Goal: Use online tool/utility: Utilize a website feature to perform a specific function

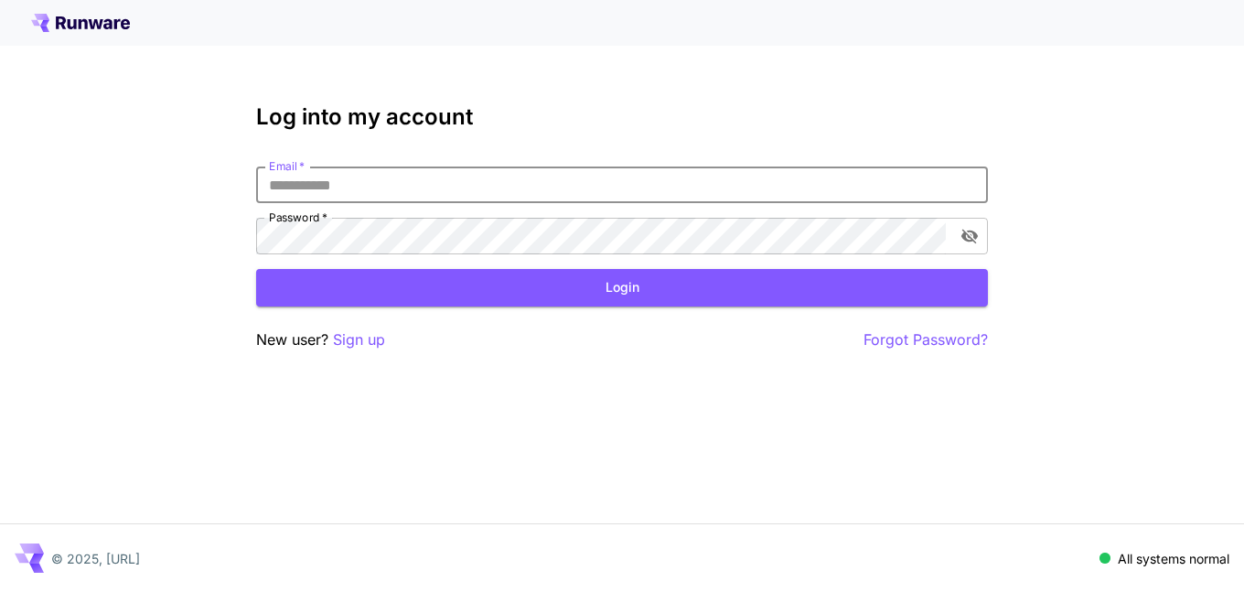
click at [356, 191] on input "Email   *" at bounding box center [622, 184] width 732 height 37
type input "**********"
click at [338, 280] on button "Login" at bounding box center [622, 288] width 732 height 38
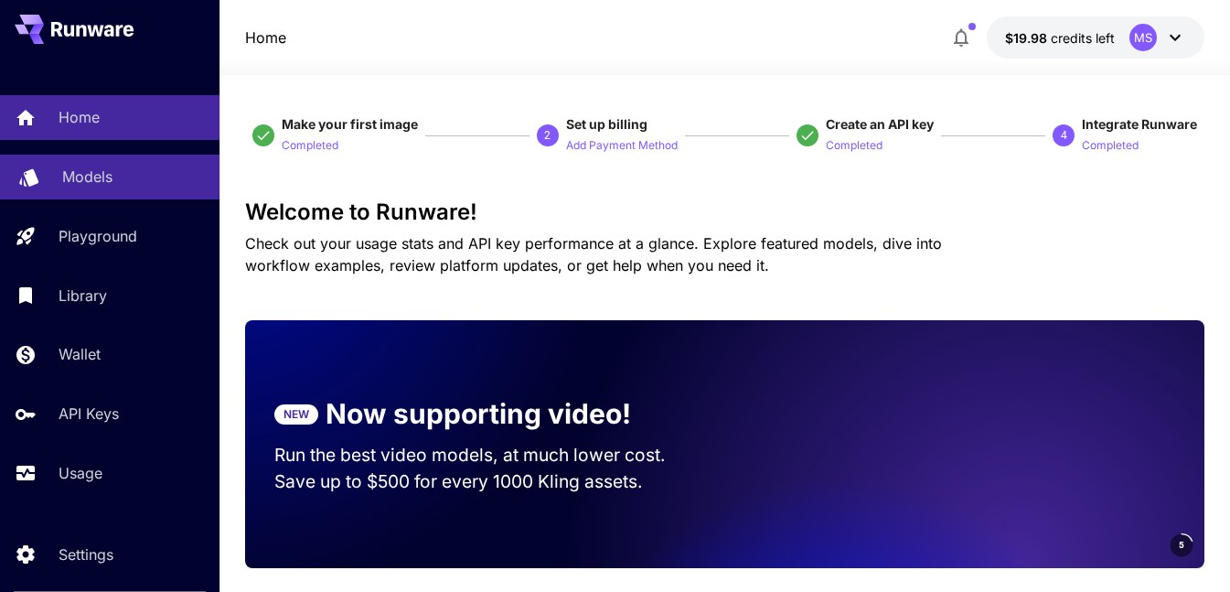
click at [123, 188] on div "Models" at bounding box center [133, 177] width 143 height 22
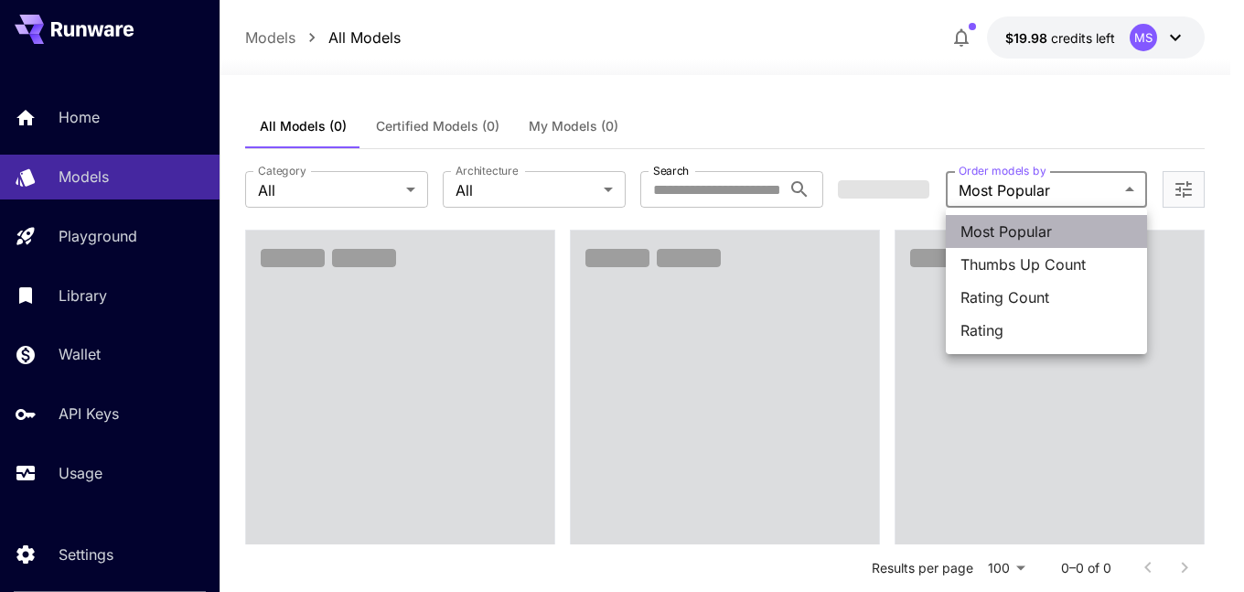
click at [1013, 230] on span "Most Popular" at bounding box center [1047, 231] width 172 height 22
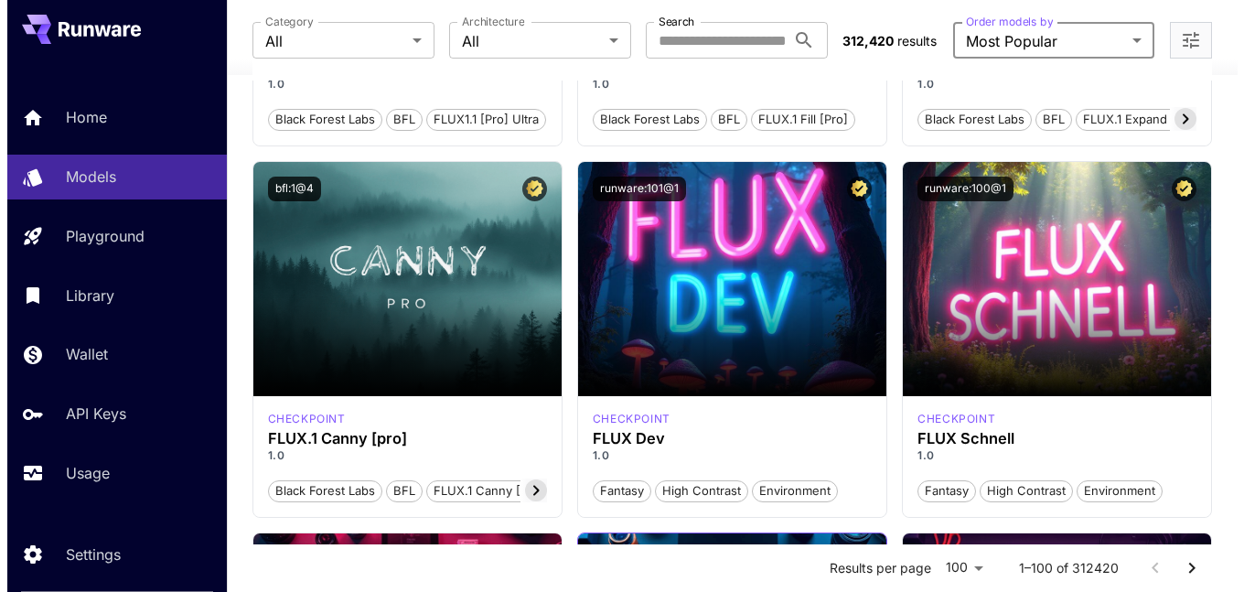
scroll to position [1544, 0]
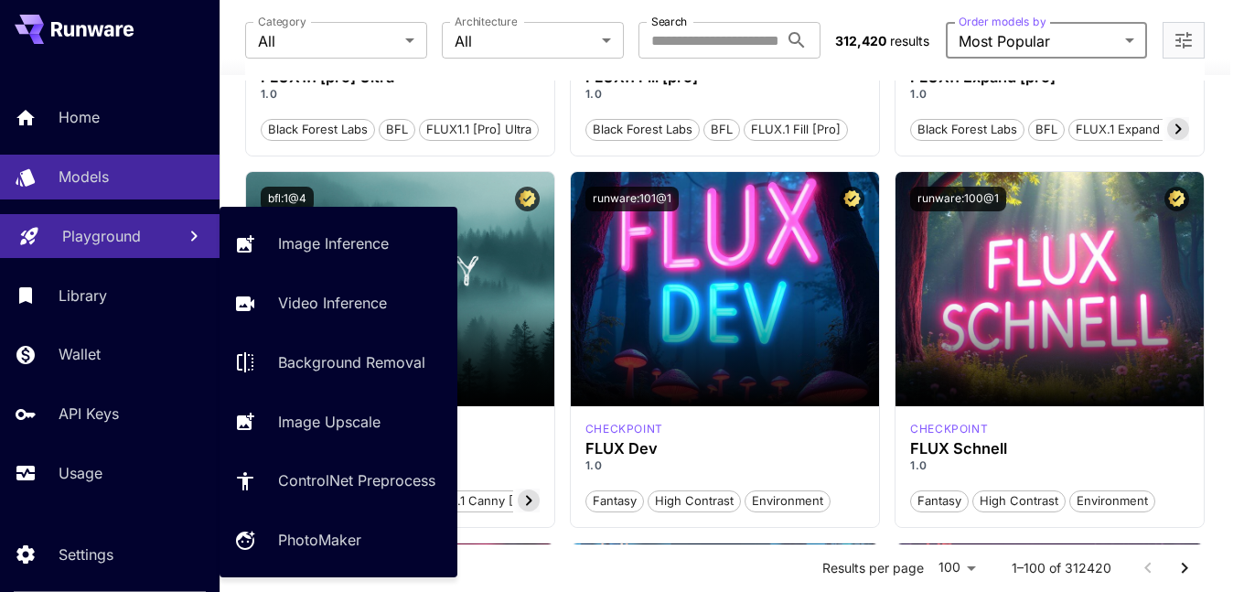
click at [166, 229] on link "Playground" at bounding box center [110, 236] width 220 height 45
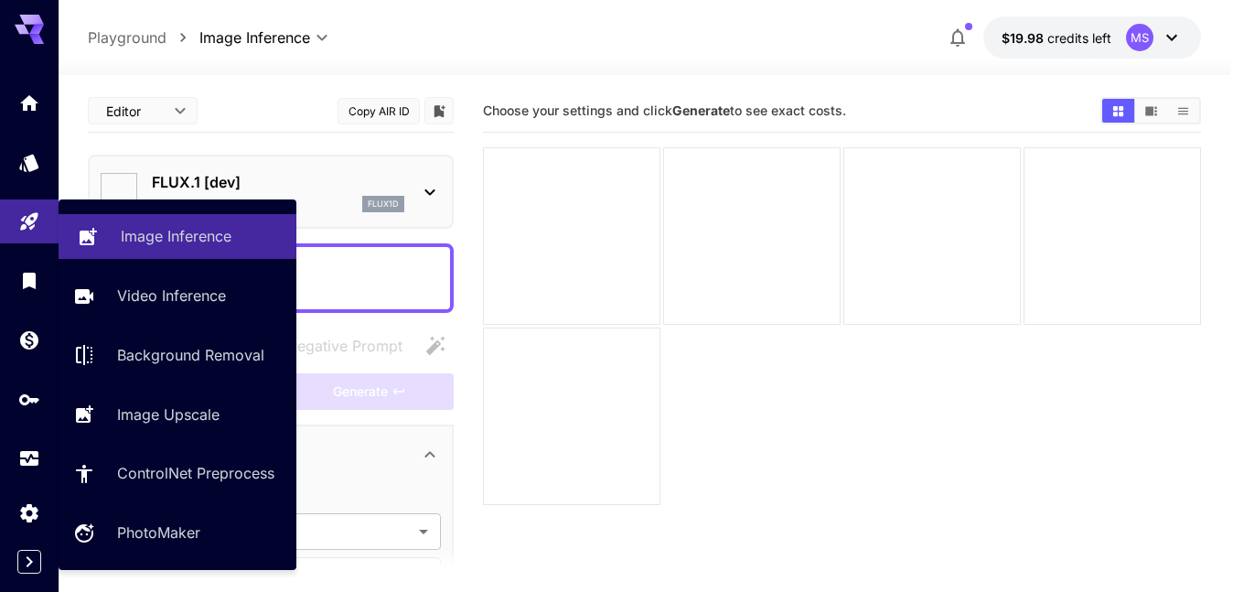
type input "**********"
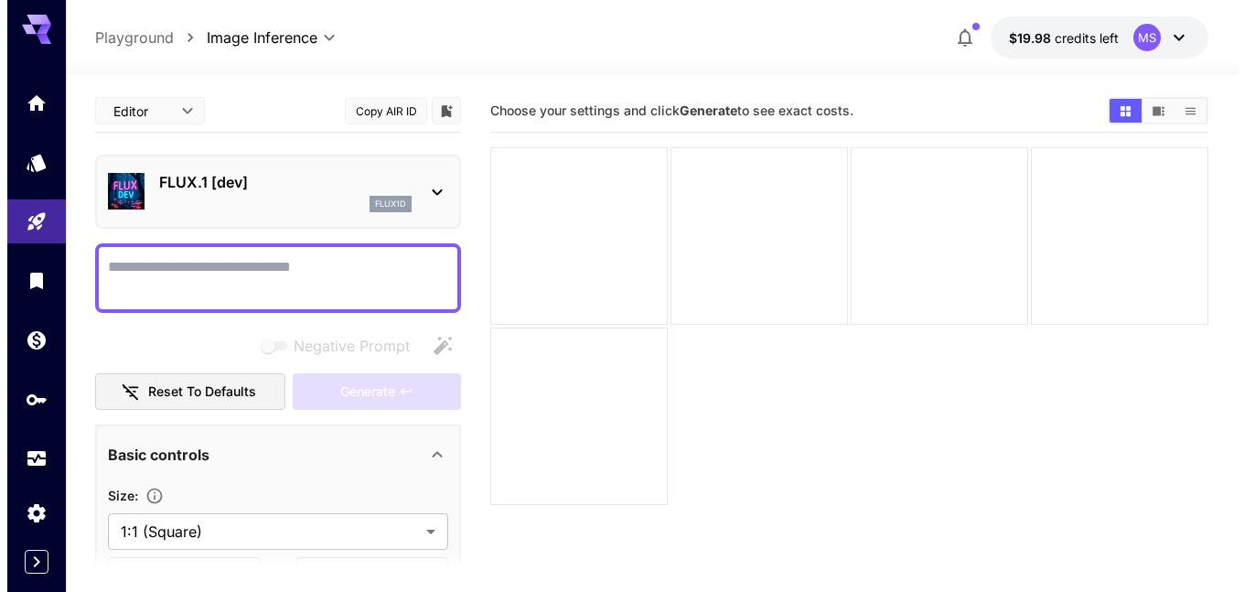
click at [170, 102] on body "**********" at bounding box center [615, 368] width 1230 height 736
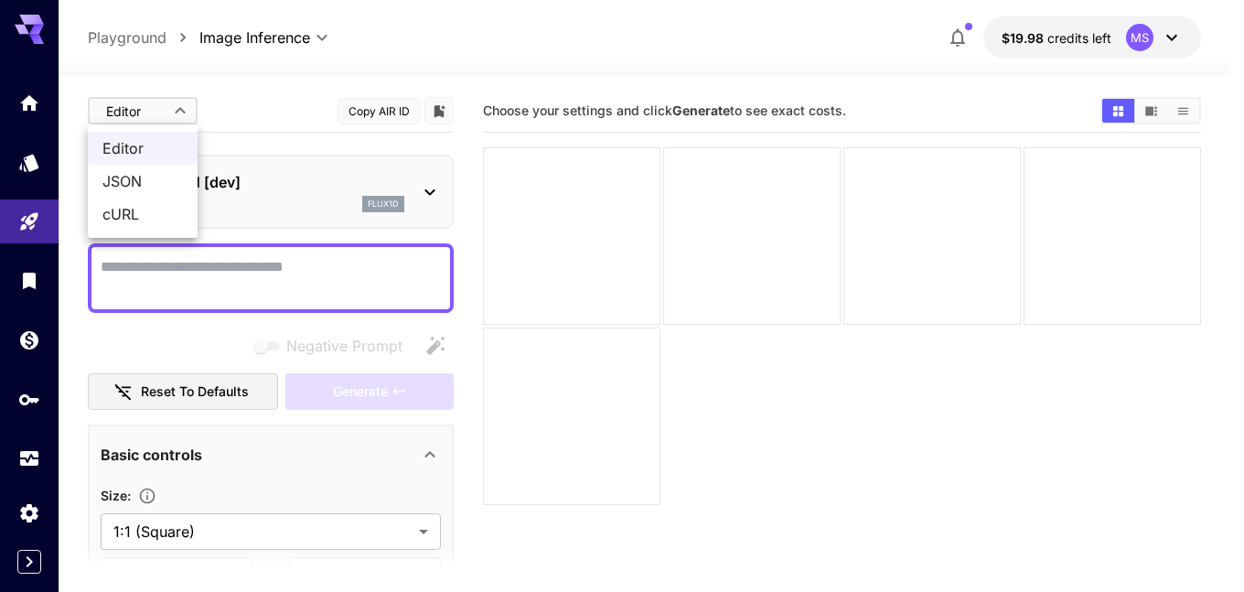
click at [166, 134] on li "Editor" at bounding box center [143, 148] width 110 height 33
click at [177, 115] on body "**********" at bounding box center [622, 368] width 1244 height 736
click at [143, 151] on span "Editor" at bounding box center [142, 148] width 81 height 22
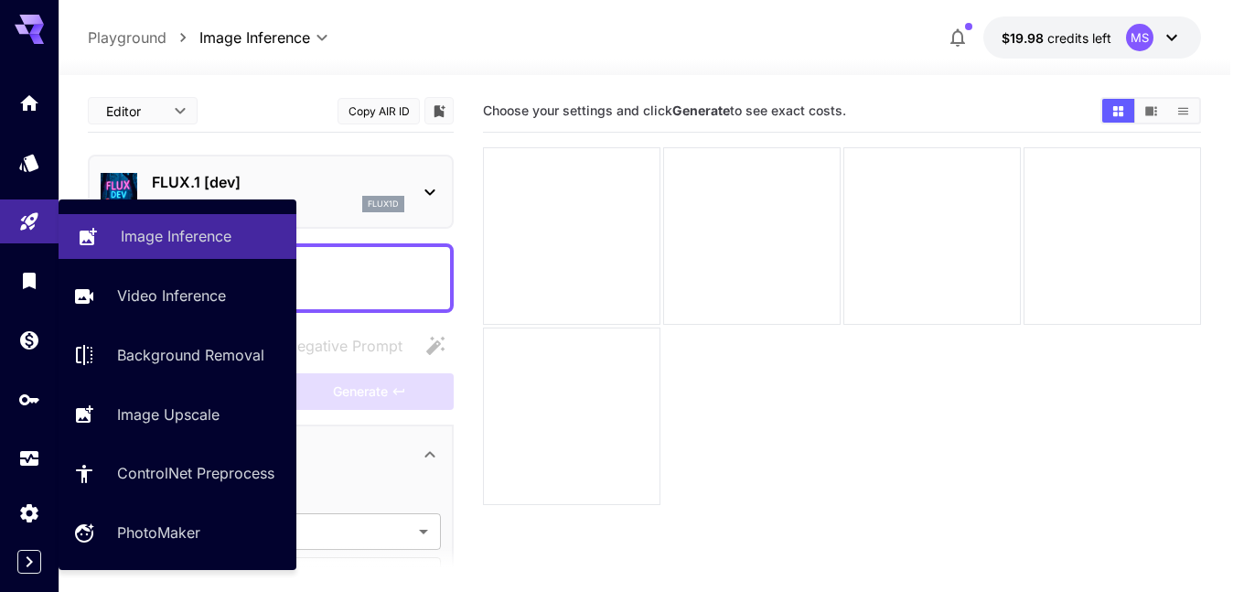
click at [156, 231] on p "Image Inference" at bounding box center [176, 236] width 111 height 22
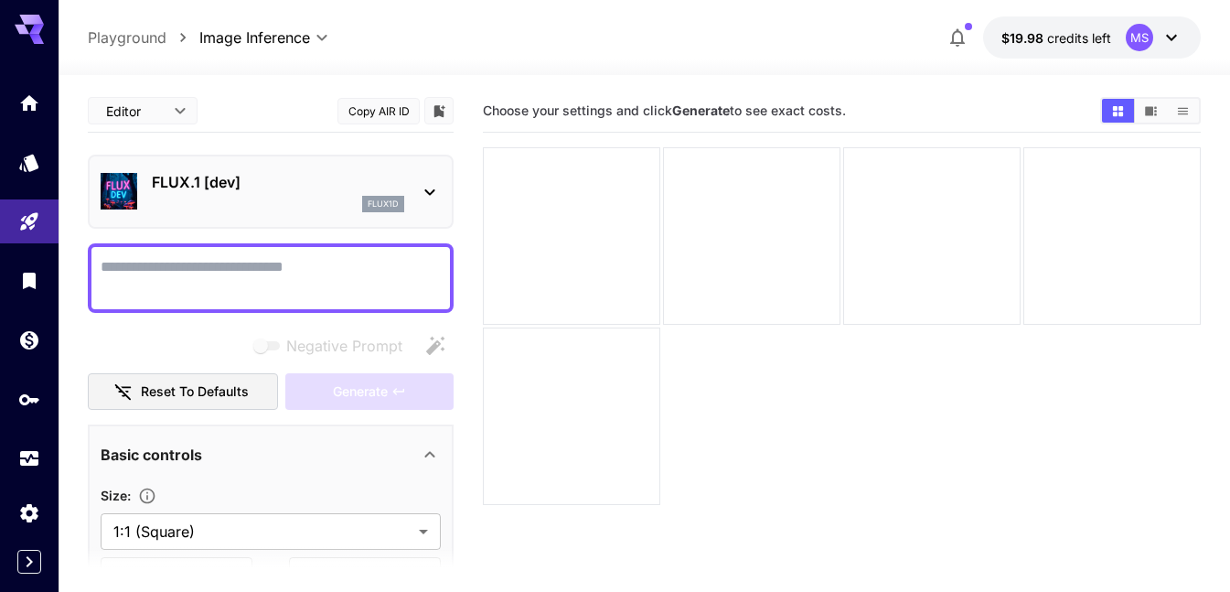
click at [305, 166] on div "FLUX.1 [dev] flux1d" at bounding box center [271, 192] width 340 height 56
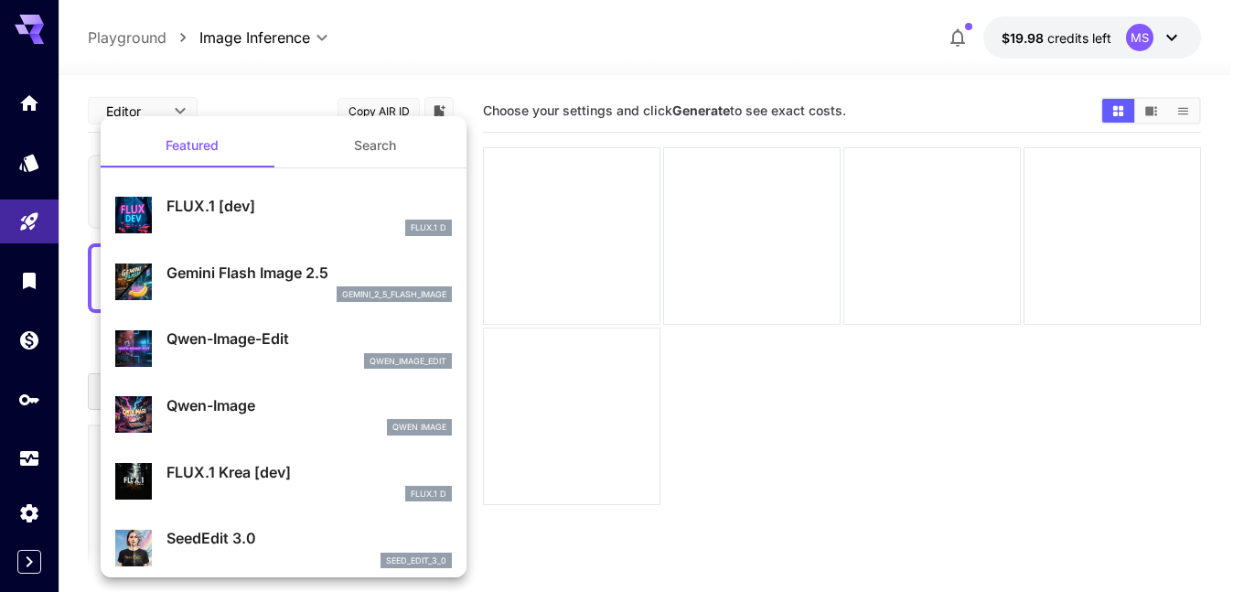
drag, startPoint x: 315, startPoint y: 92, endPoint x: 276, endPoint y: 89, distance: 38.6
click at [314, 92] on div at bounding box center [622, 296] width 1244 height 592
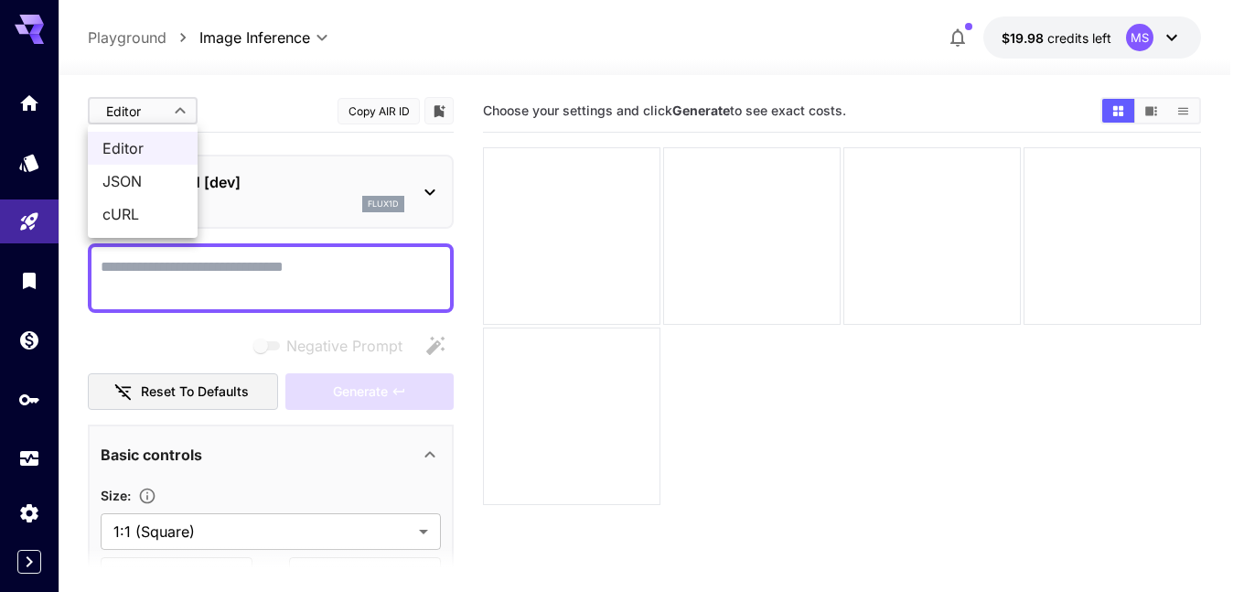
click at [177, 115] on body "**********" at bounding box center [622, 368] width 1244 height 736
click at [157, 160] on li "Editor" at bounding box center [143, 148] width 110 height 33
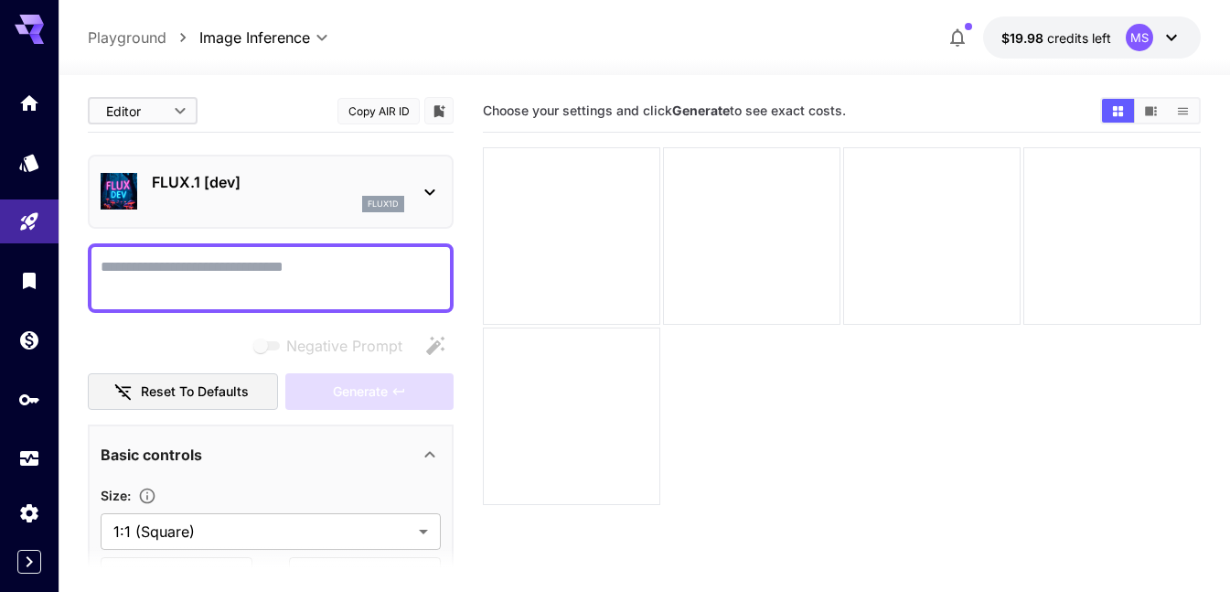
click at [253, 110] on div "Editor **** ​ Copy AIR ID" at bounding box center [271, 111] width 366 height 43
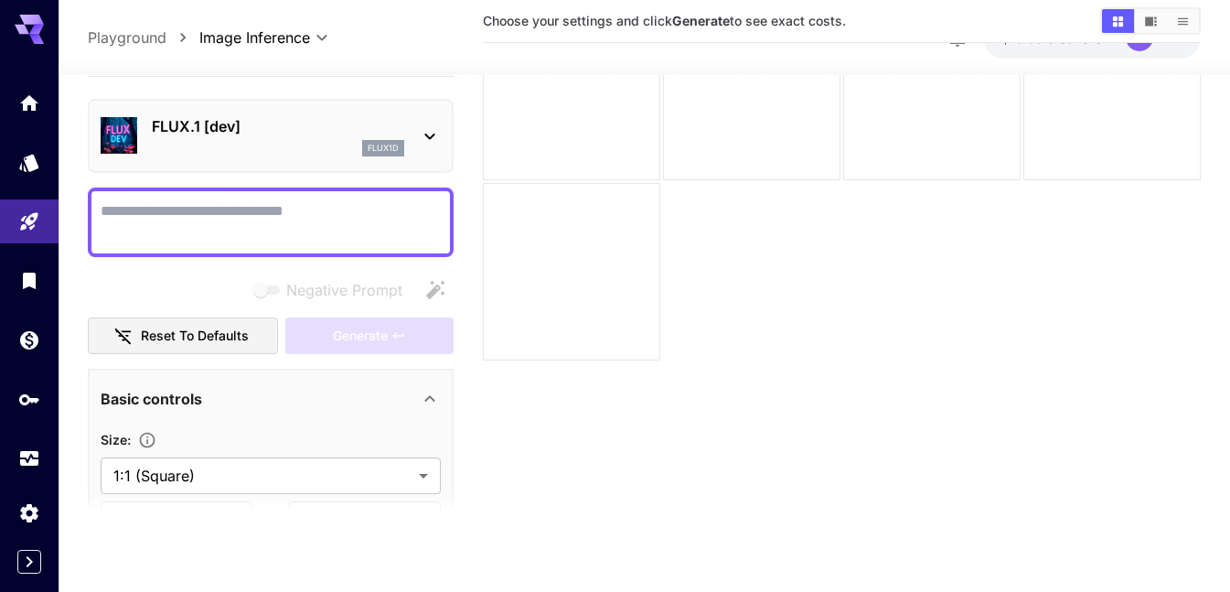
click at [294, 158] on div "FLUX.1 [dev] flux1d" at bounding box center [271, 136] width 340 height 56
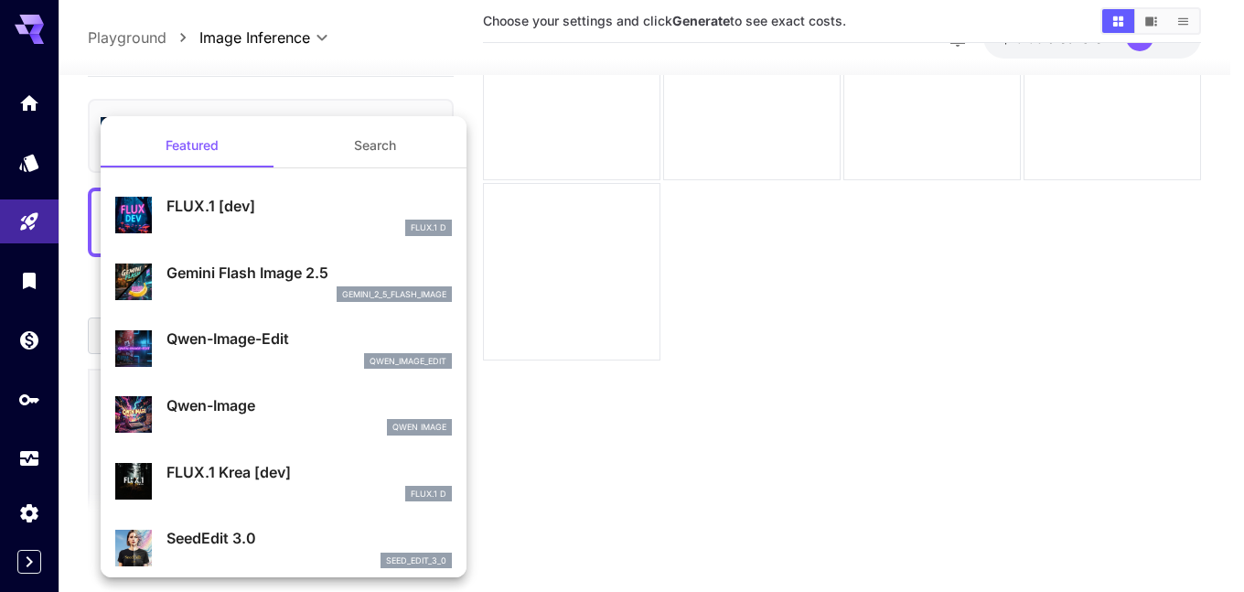
click at [234, 139] on button "Featured" at bounding box center [192, 145] width 183 height 44
click at [306, 82] on div at bounding box center [622, 296] width 1244 height 592
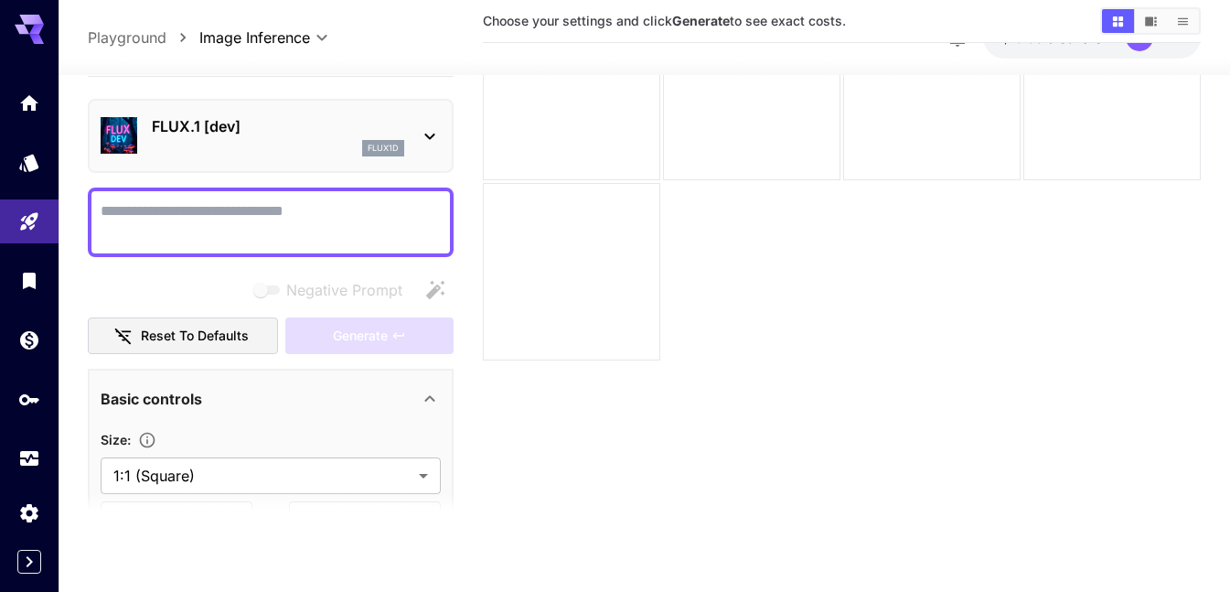
click at [392, 148] on p "flux1d" at bounding box center [383, 148] width 31 height 13
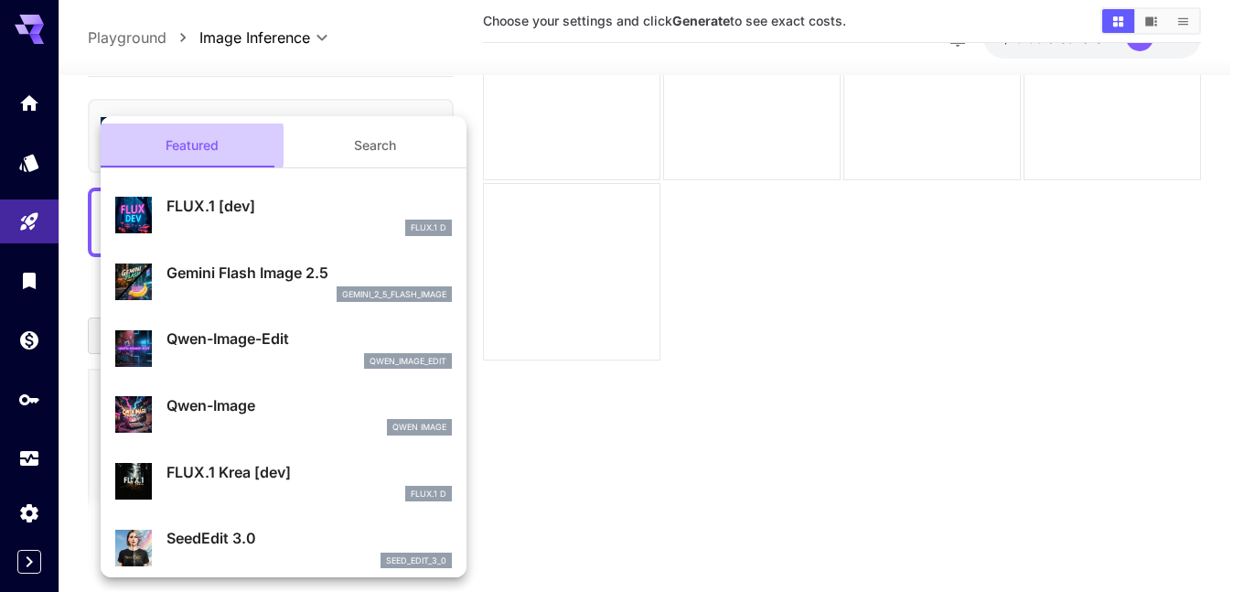
click at [191, 146] on button "Featured" at bounding box center [192, 145] width 183 height 44
click at [266, 84] on div at bounding box center [622, 296] width 1244 height 592
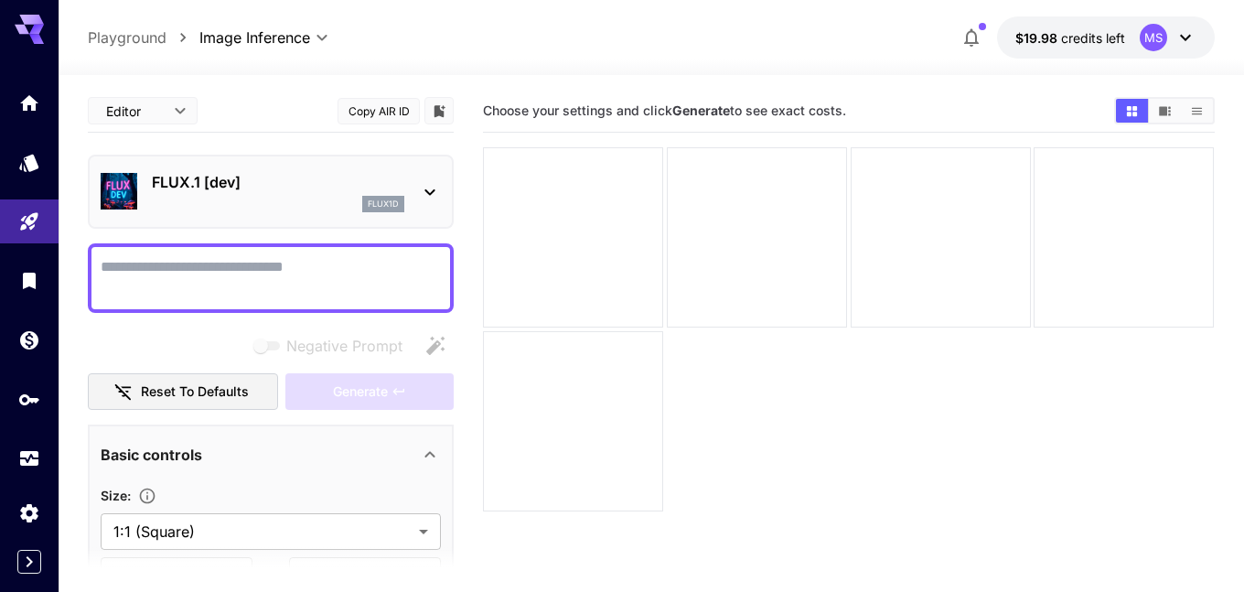
click at [176, 119] on body "**********" at bounding box center [622, 368] width 1244 height 736
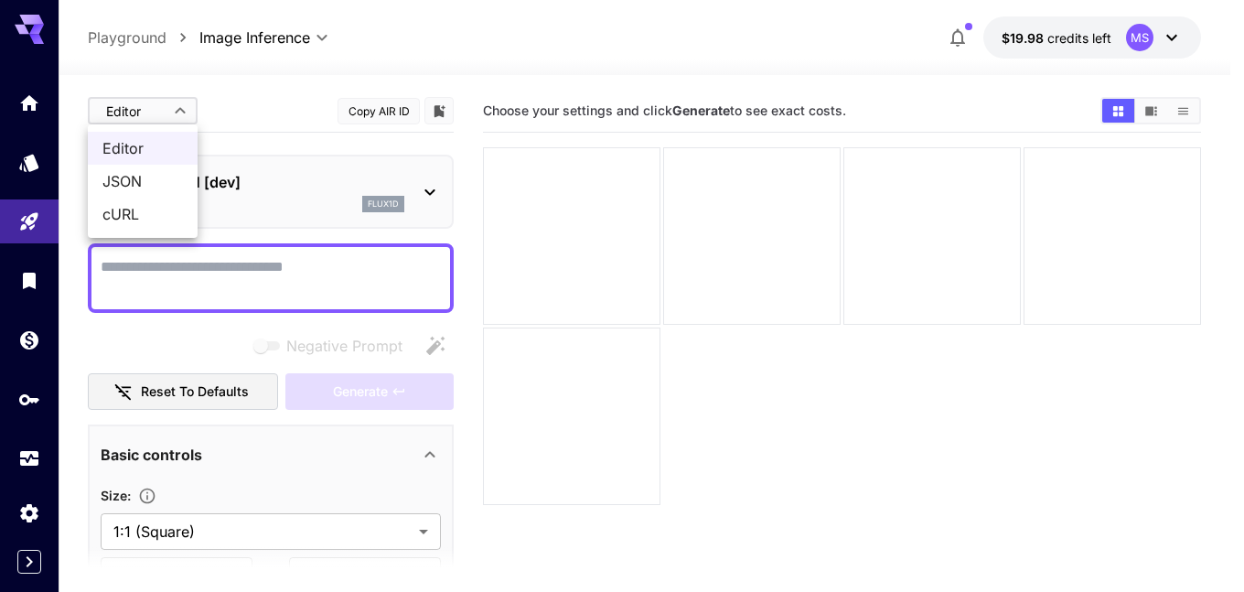
click at [145, 145] on span "Editor" at bounding box center [142, 148] width 81 height 22
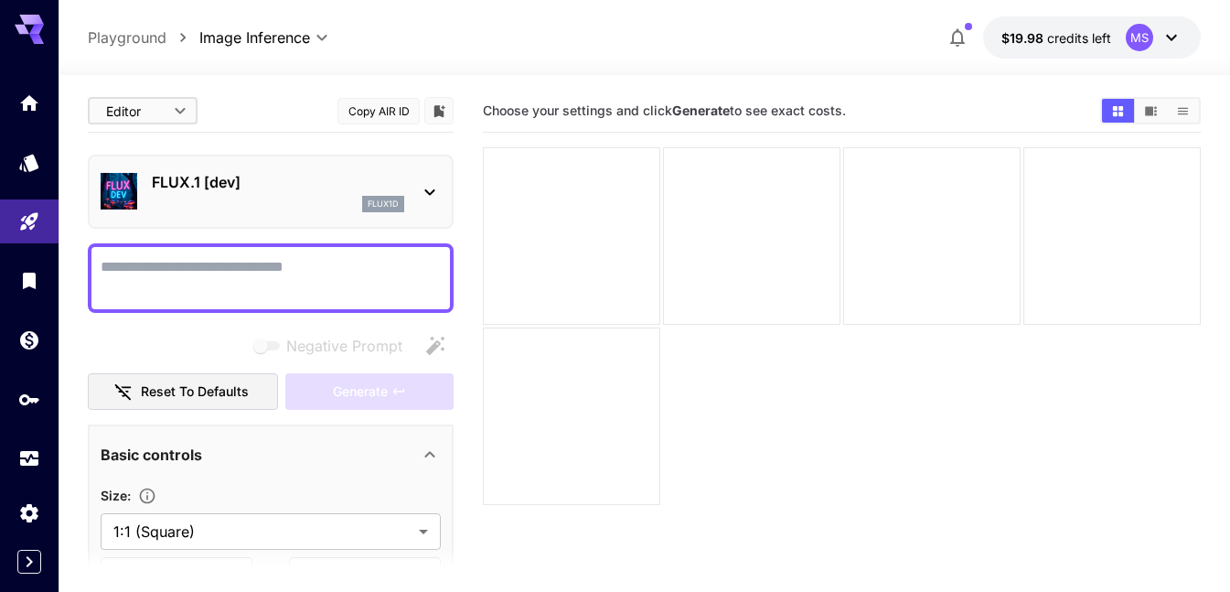
click at [304, 188] on p "FLUX.1 [dev]" at bounding box center [278, 182] width 252 height 22
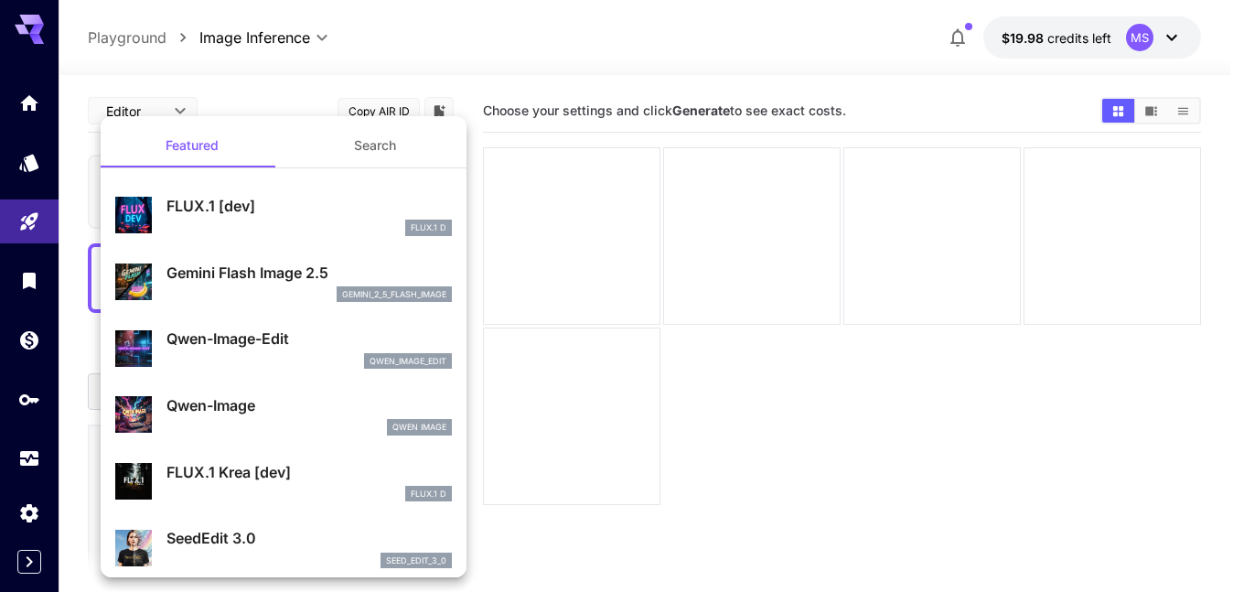
click at [549, 50] on div at bounding box center [622, 296] width 1244 height 592
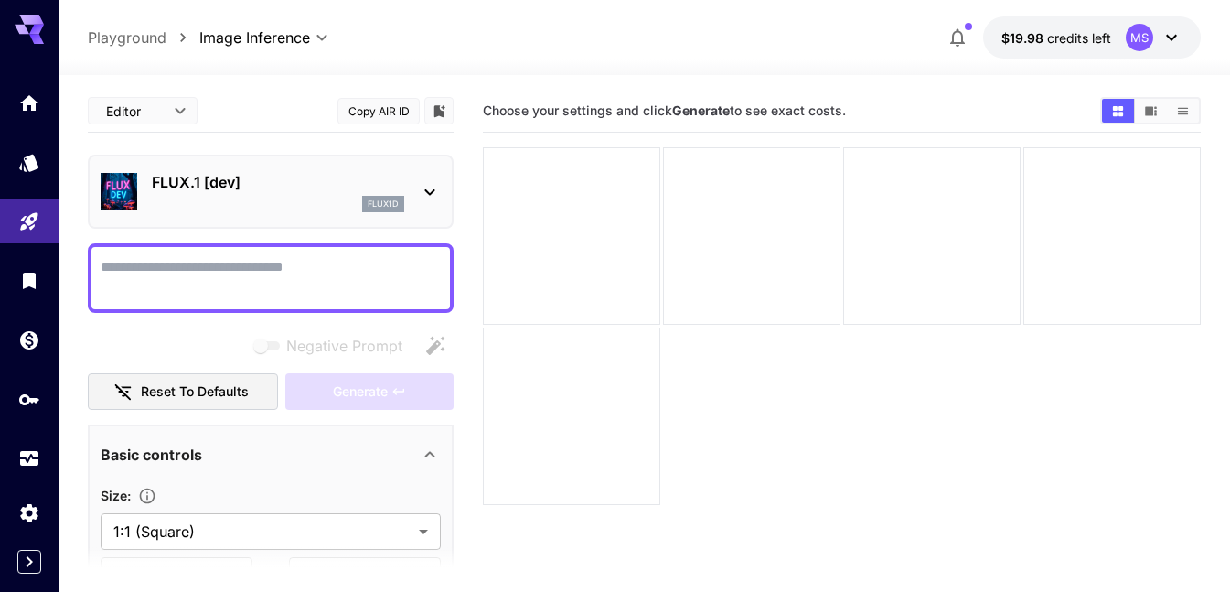
click at [174, 113] on body "**********" at bounding box center [615, 368] width 1230 height 736
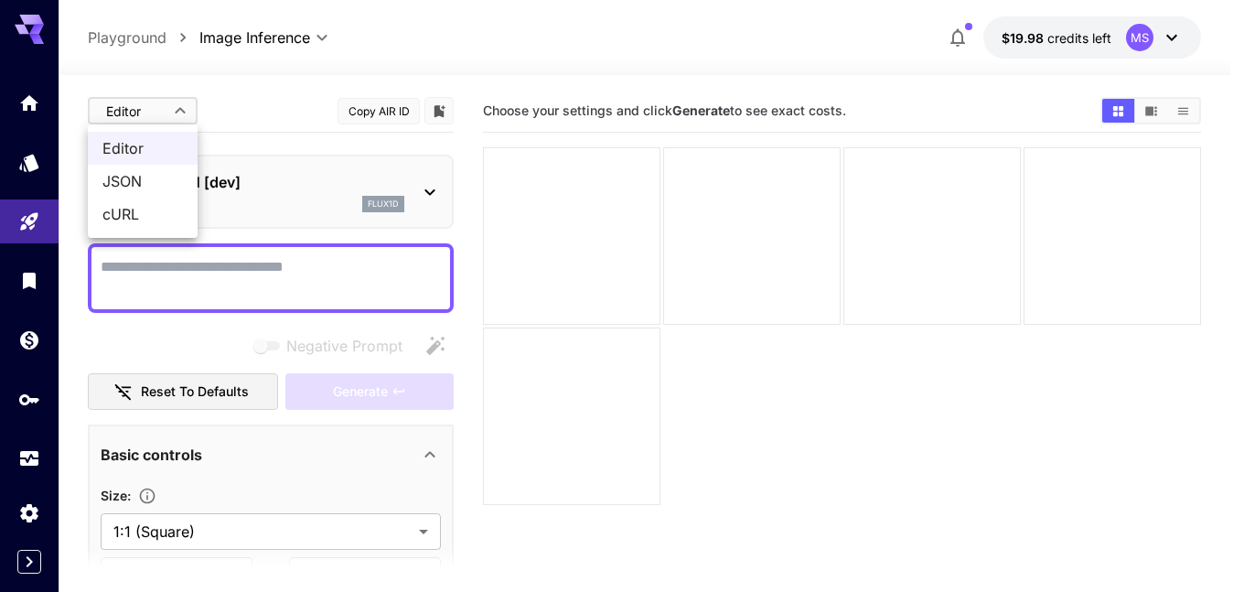
click at [314, 153] on div at bounding box center [622, 296] width 1244 height 592
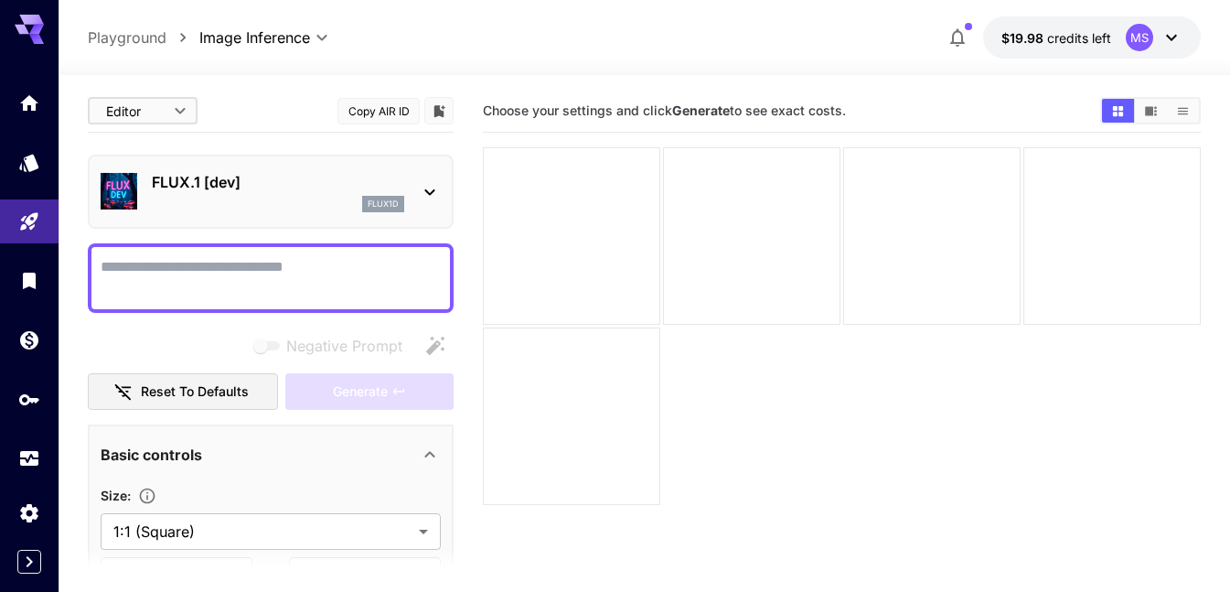
click at [368, 210] on div "flux1d" at bounding box center [383, 204] width 42 height 16
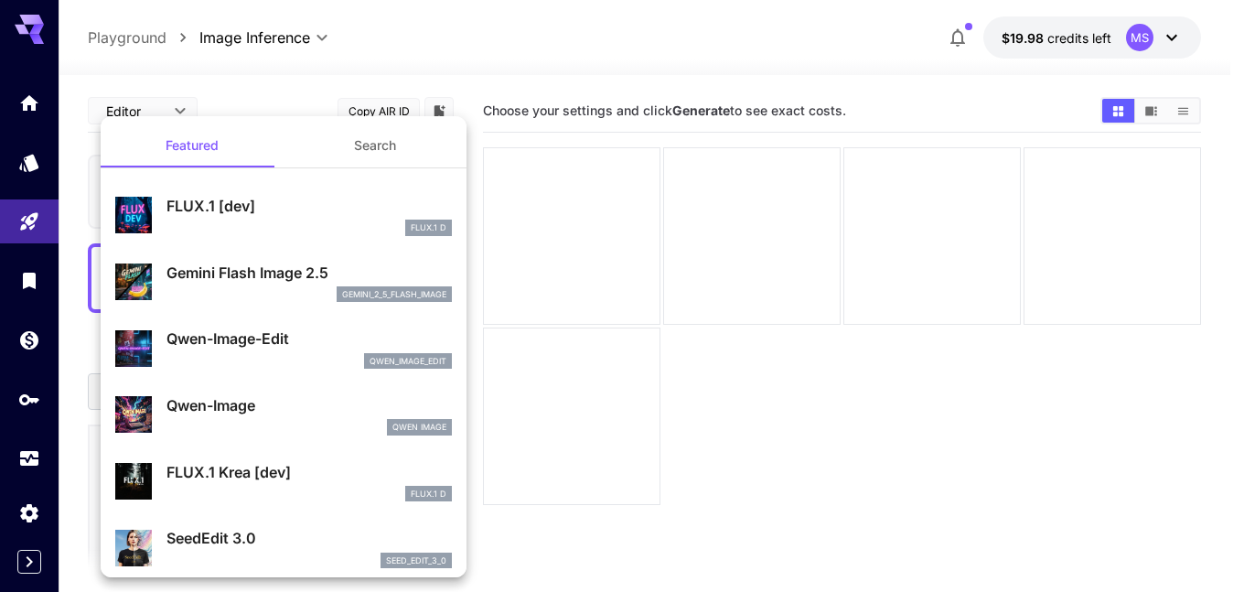
click at [292, 95] on div at bounding box center [622, 296] width 1244 height 592
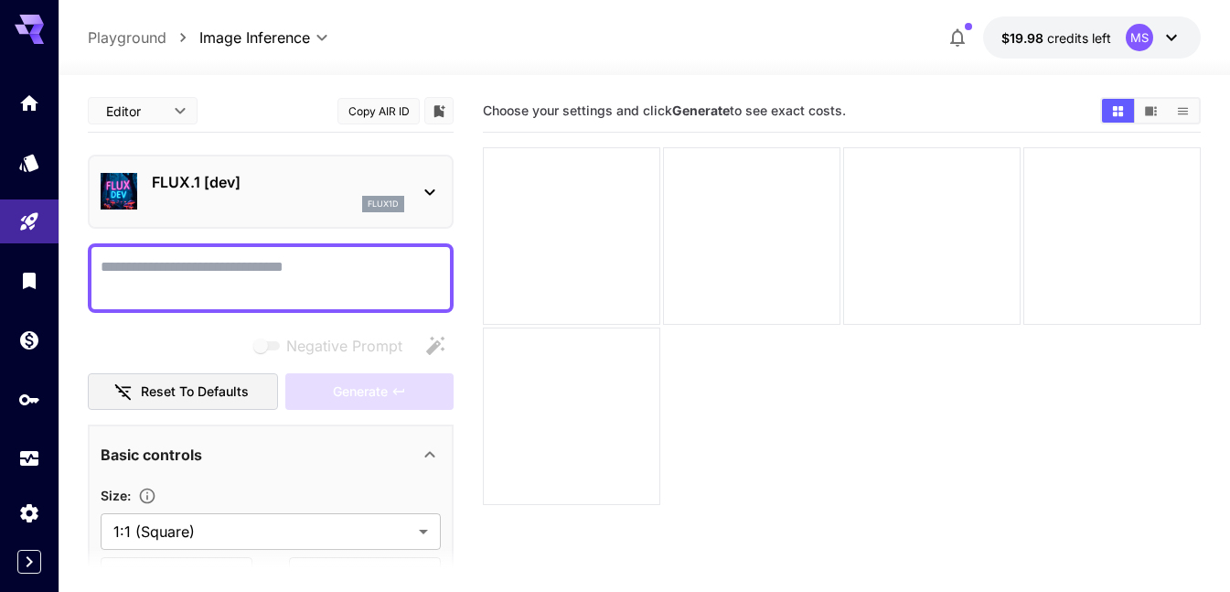
click at [340, 192] on p "FLUX.1 [dev]" at bounding box center [278, 182] width 252 height 22
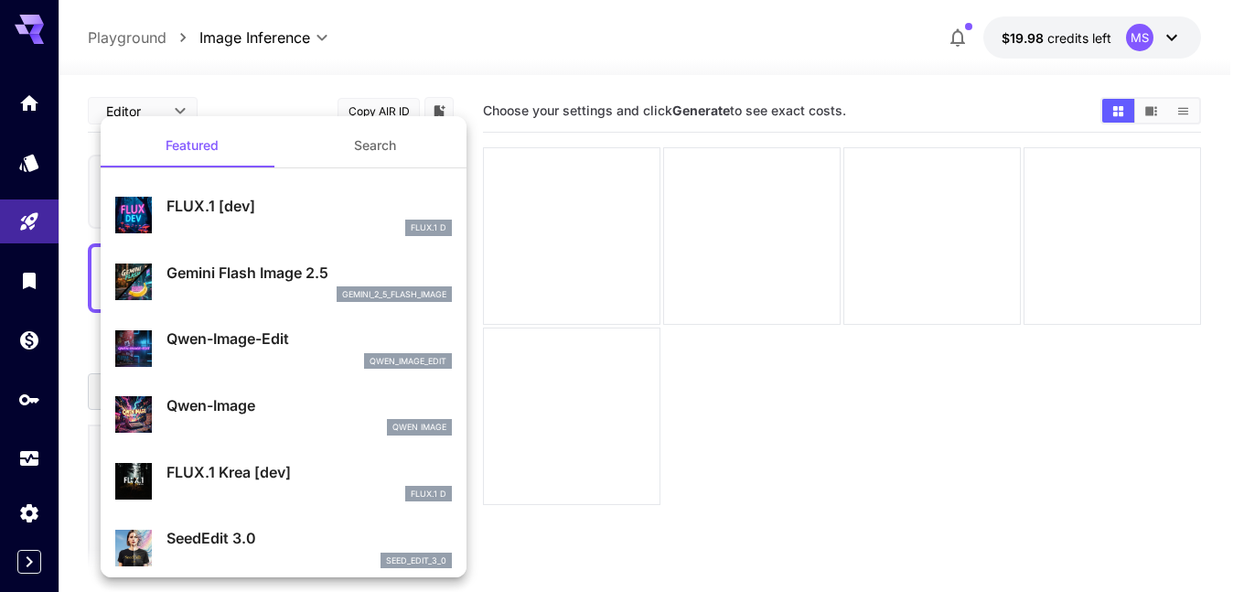
click at [543, 59] on div at bounding box center [622, 296] width 1244 height 592
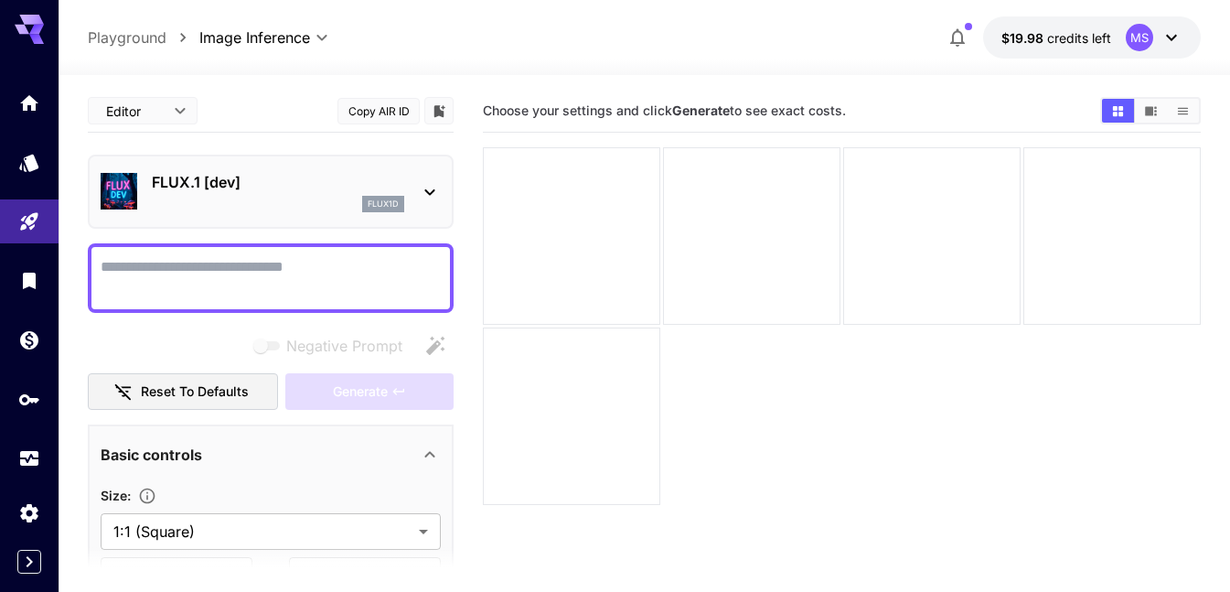
click at [306, 186] on p "FLUX.1 [dev]" at bounding box center [278, 182] width 252 height 22
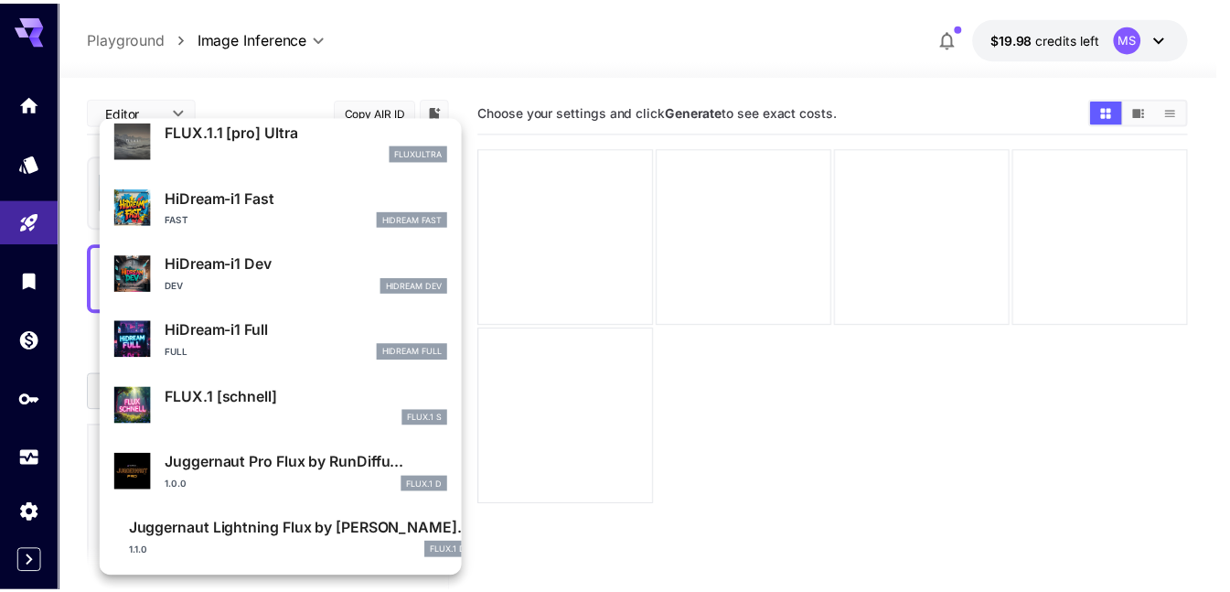
scroll to position [1413, 0]
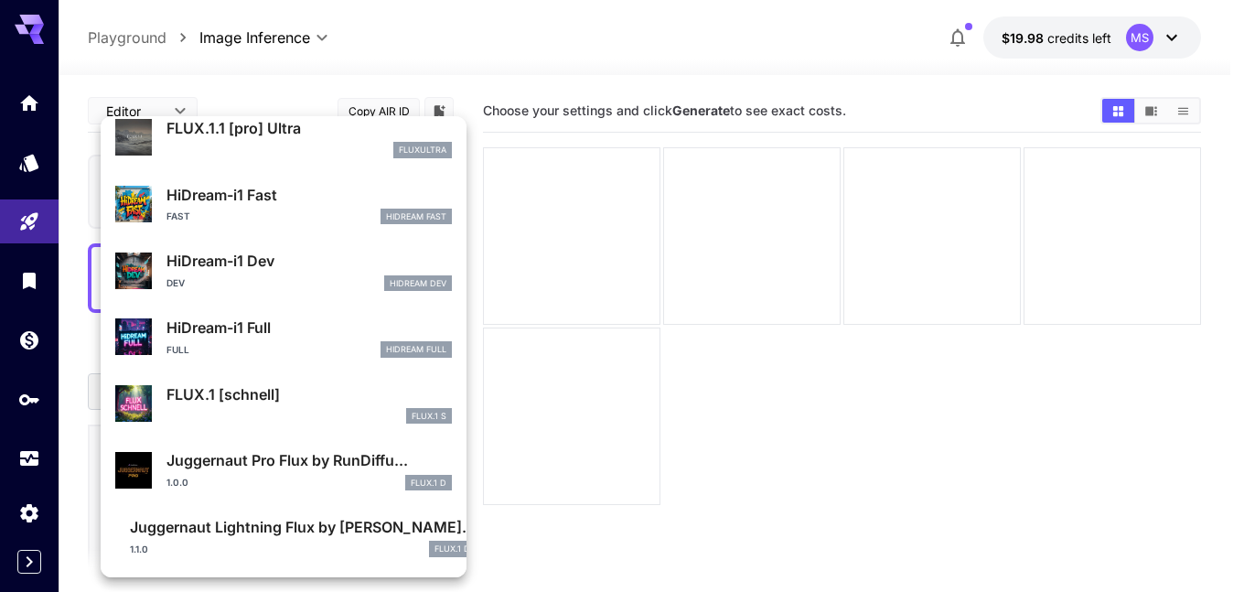
click at [354, 86] on div at bounding box center [622, 296] width 1244 height 592
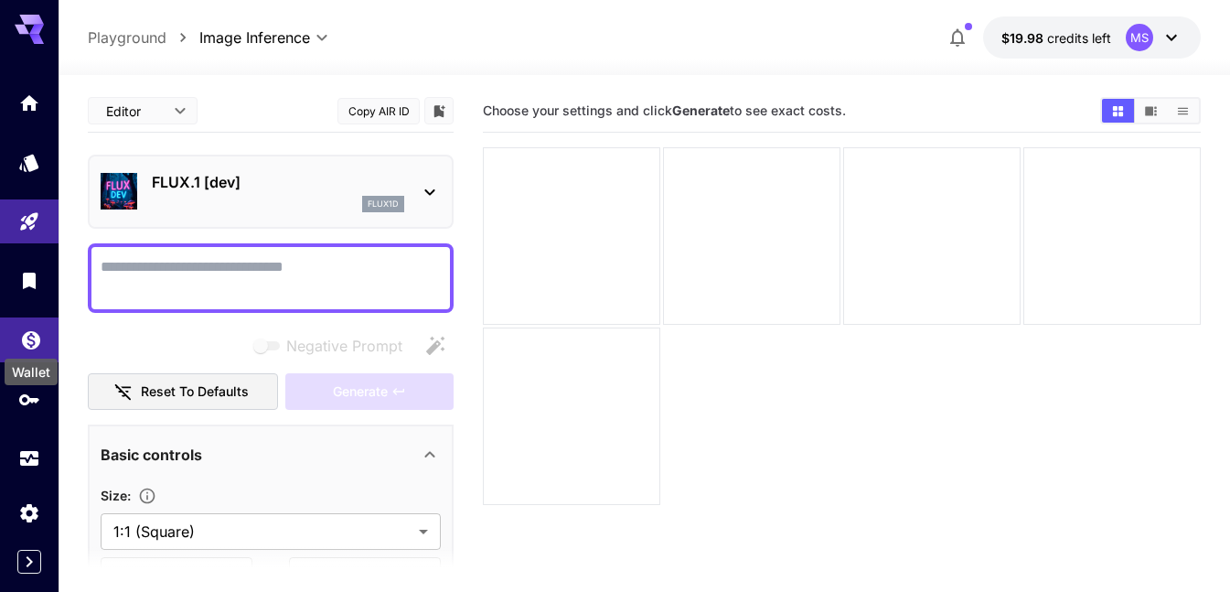
click at [35, 346] on div "Wallet" at bounding box center [31, 366] width 57 height 41
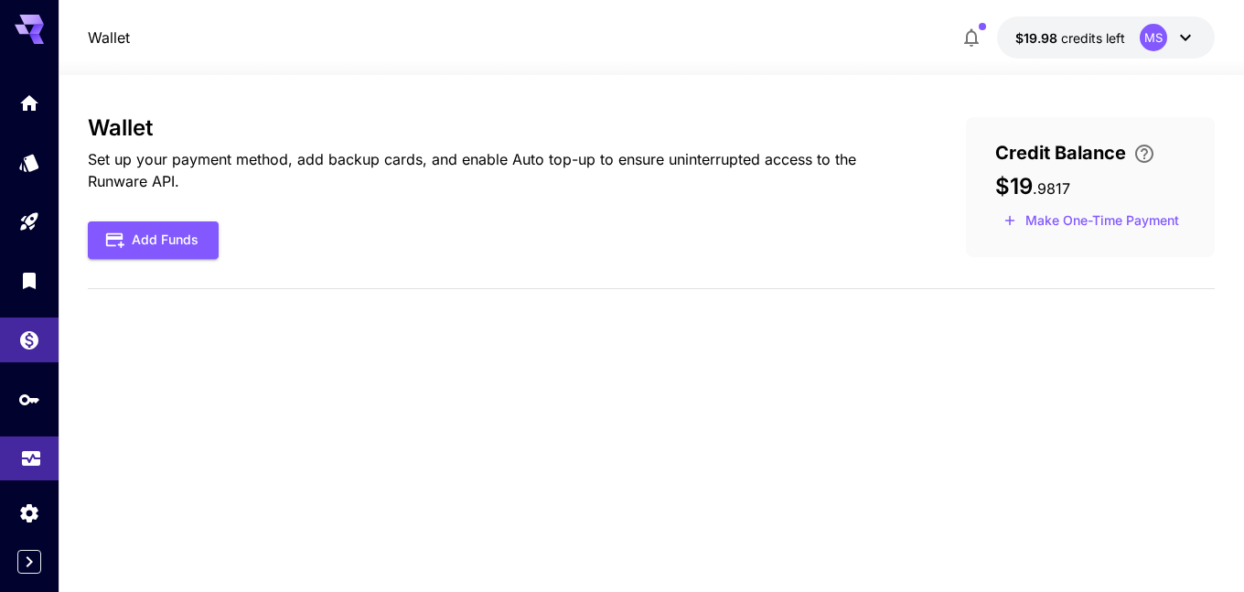
click at [29, 466] on link at bounding box center [29, 458] width 59 height 45
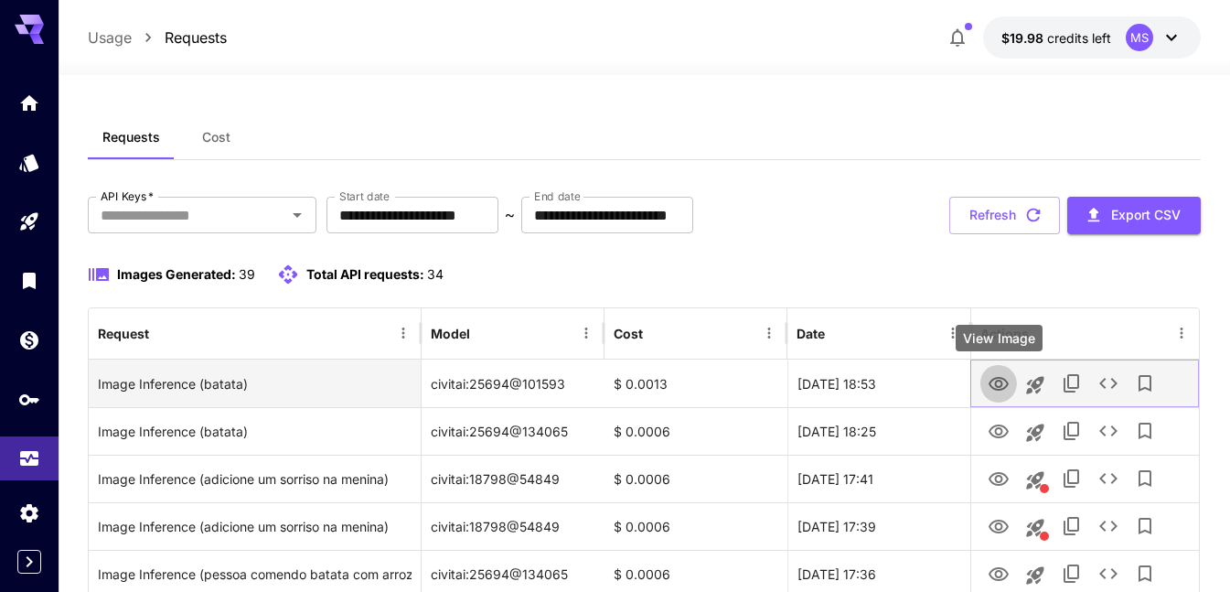
click at [1000, 392] on icon "View Image" at bounding box center [999, 384] width 22 height 22
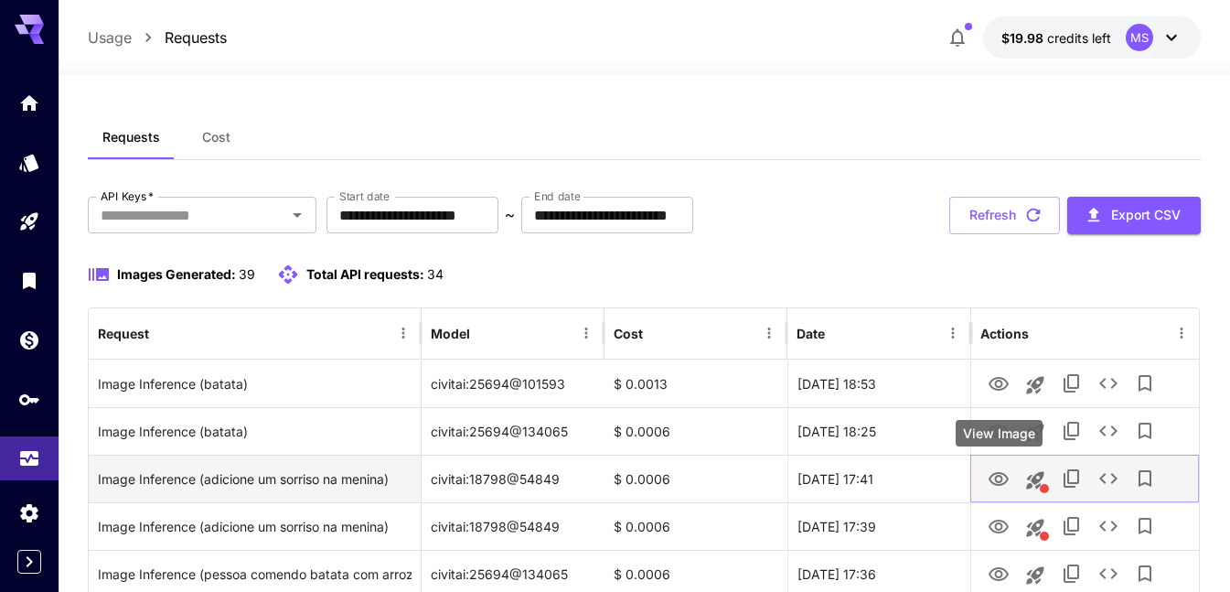
click at [1004, 467] on link "View Image" at bounding box center [999, 478] width 22 height 23
